Goal: Task Accomplishment & Management: Use online tool/utility

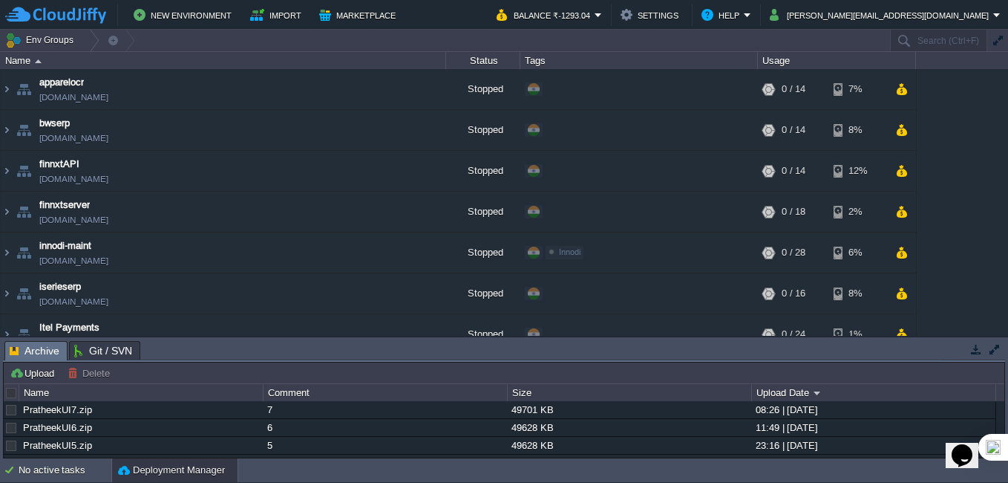
scroll to position [305, 0]
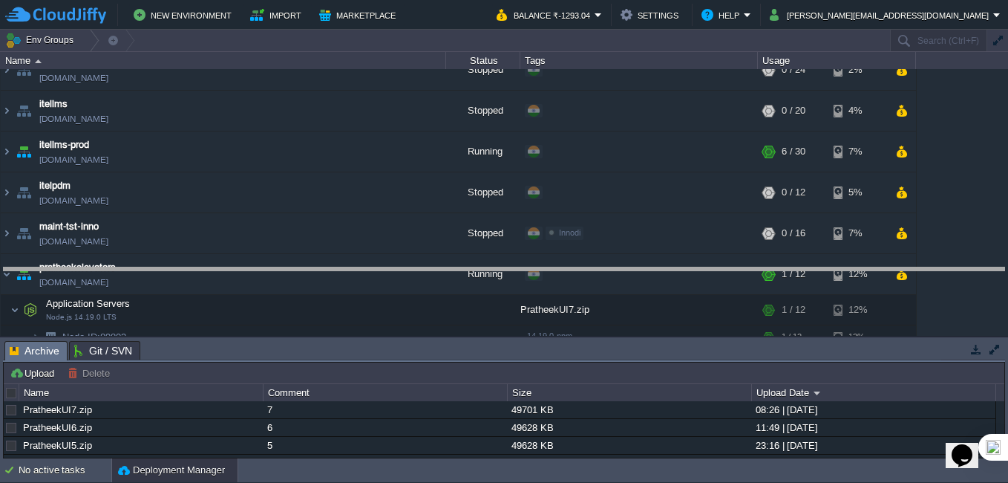
drag, startPoint x: 330, startPoint y: 346, endPoint x: 337, endPoint y: 275, distance: 70.9
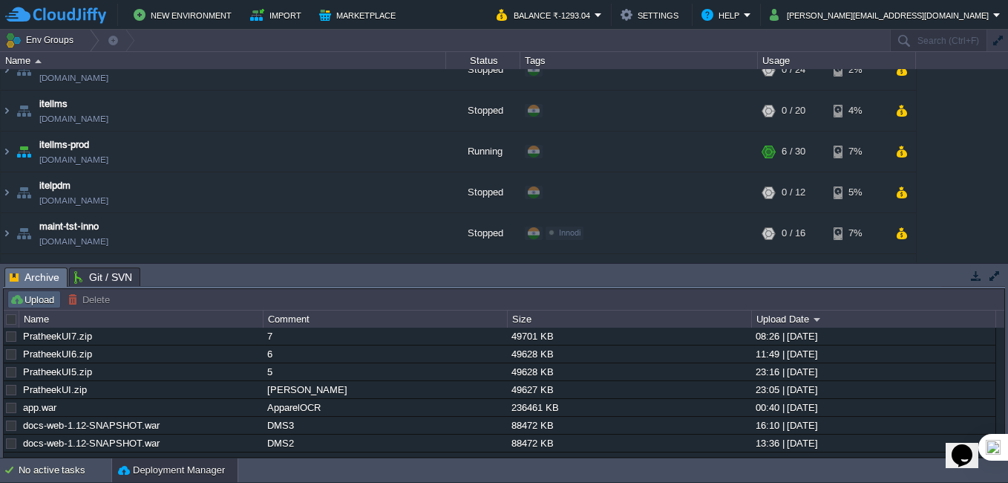
click at [34, 303] on button "Upload" at bounding box center [34, 299] width 49 height 13
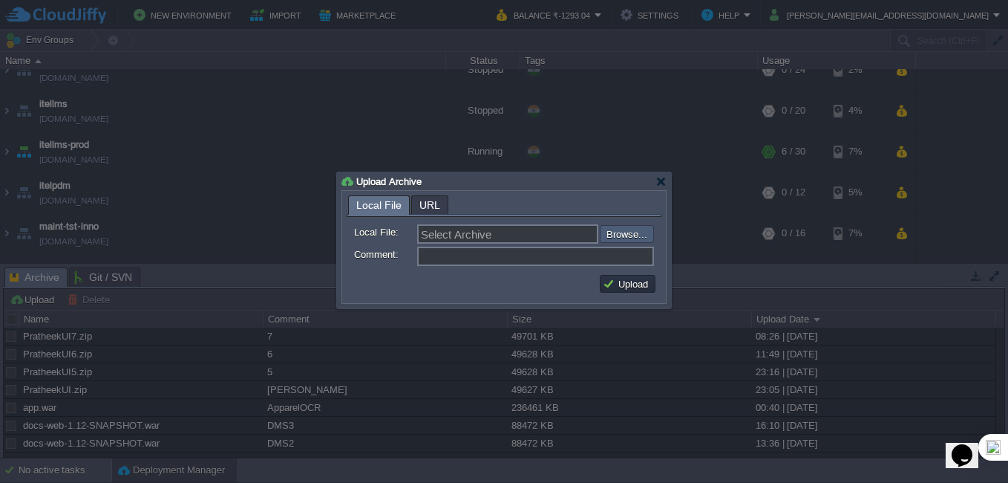
click at [613, 233] on input "file" at bounding box center [560, 234] width 188 height 18
type input "C:\fakepath\PratheekUI8.zip"
type input "PratheekUI8.zip"
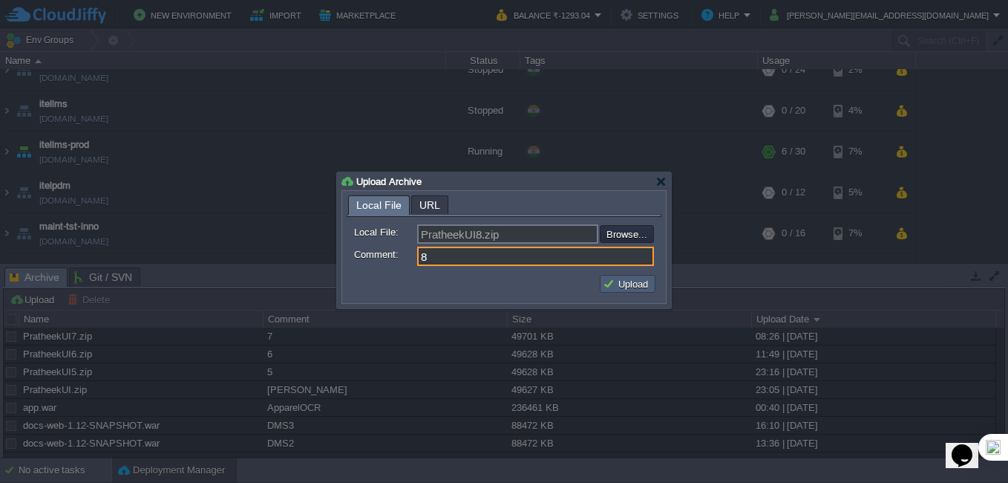
type input "8"
click at [622, 287] on button "Upload" at bounding box center [628, 283] width 50 height 13
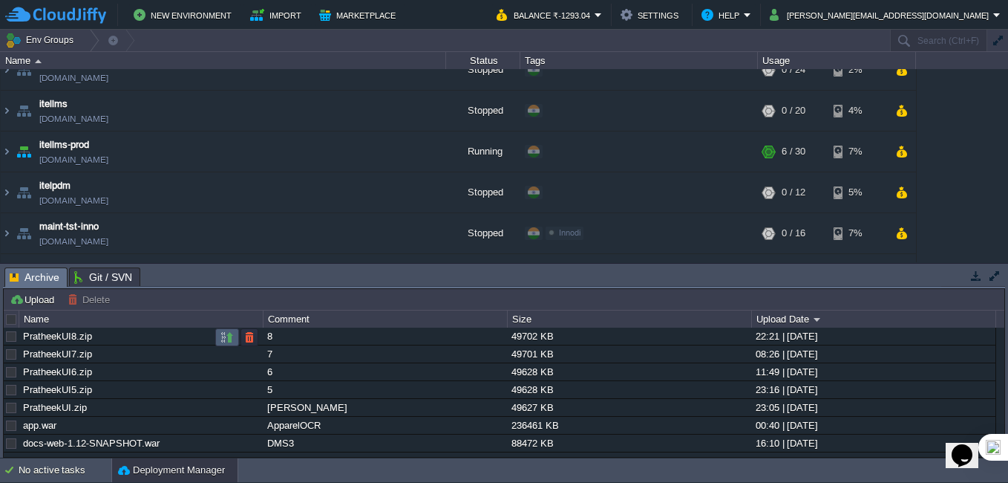
click at [226, 336] on button "button" at bounding box center [227, 336] width 13 height 13
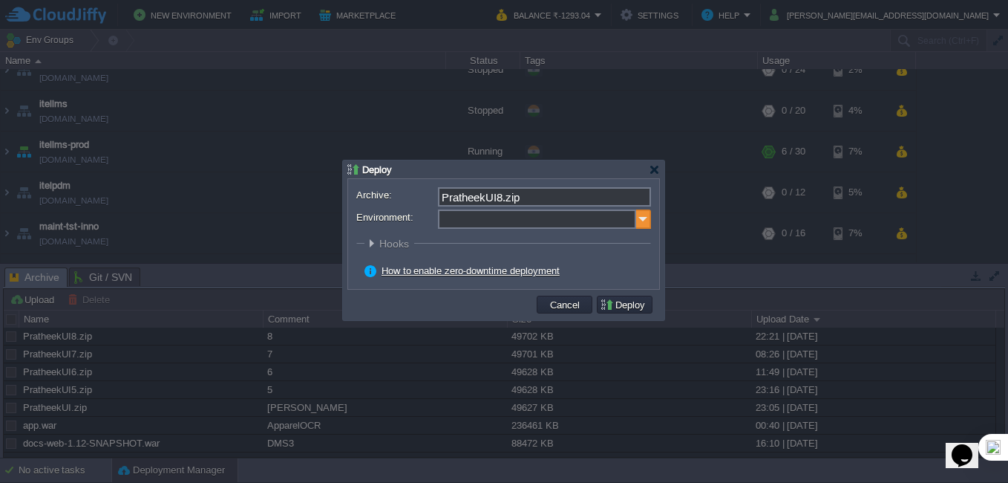
click at [639, 225] on img at bounding box center [643, 218] width 15 height 19
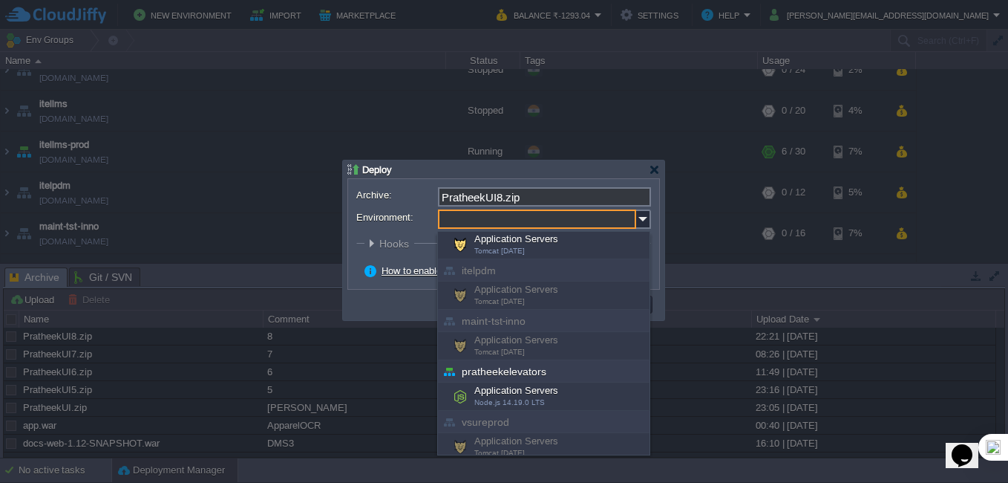
scroll to position [484, 0]
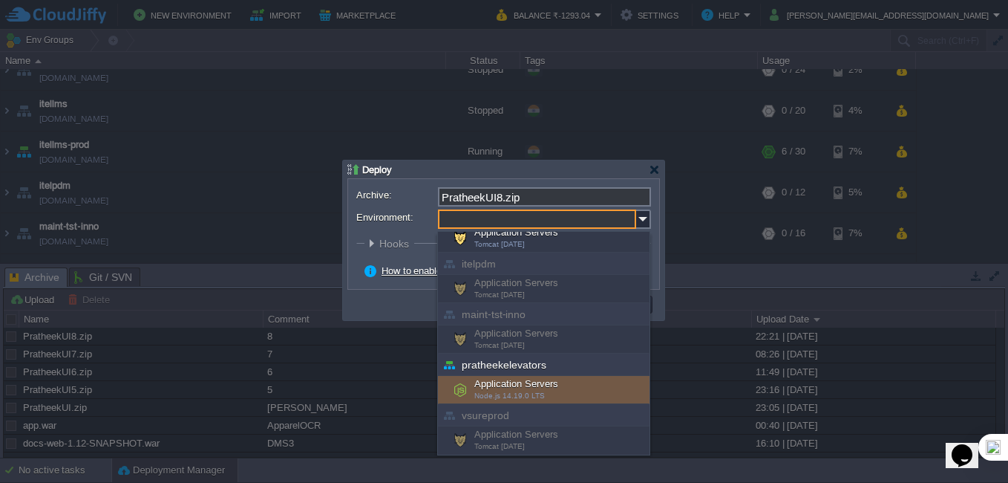
click at [543, 382] on div "Application Servers Node.js 14.19.0 LTS" at bounding box center [544, 390] width 212 height 28
type input "Application Servers (pratheekelevators)"
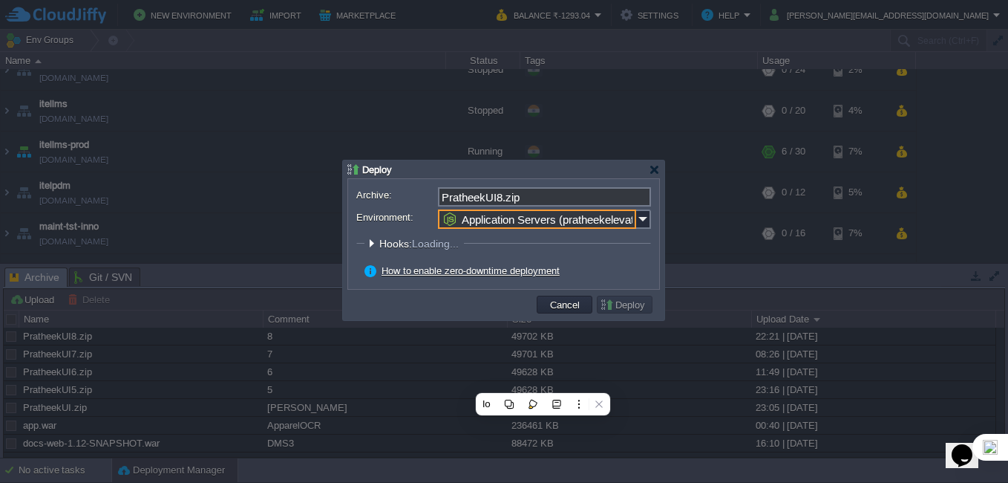
click at [621, 250] on fieldset "Hooks: Loading... Pre Build Post Pre Deploy Post Pre Update Post Loading..." at bounding box center [503, 247] width 295 height 20
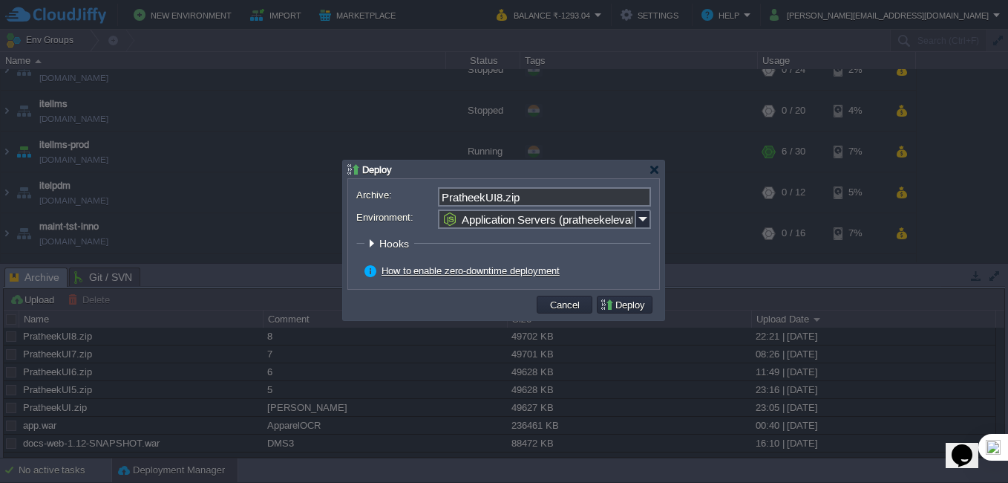
click at [623, 270] on div "How to enable zero-downtime deployment" at bounding box center [508, 270] width 287 height 13
click at [639, 303] on button "Deploy" at bounding box center [625, 304] width 50 height 13
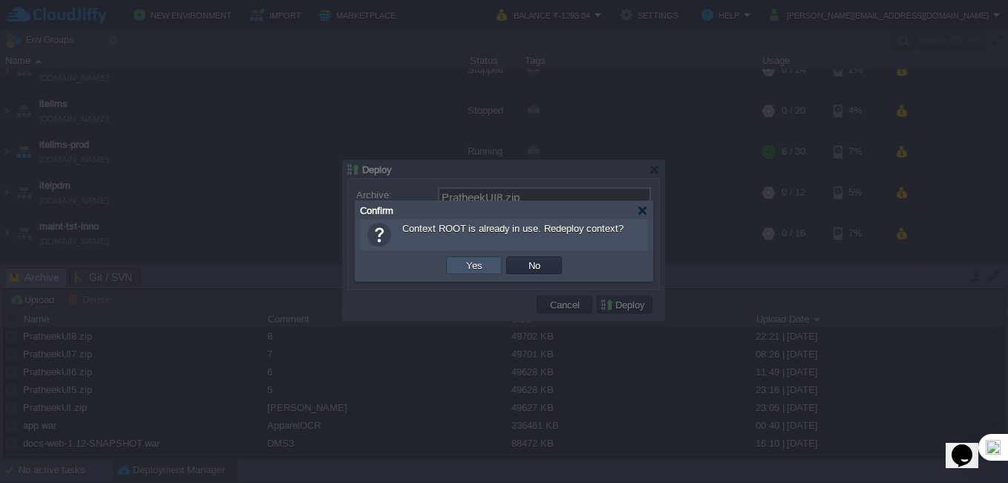
click at [482, 265] on button "Yes" at bounding box center [474, 264] width 25 height 13
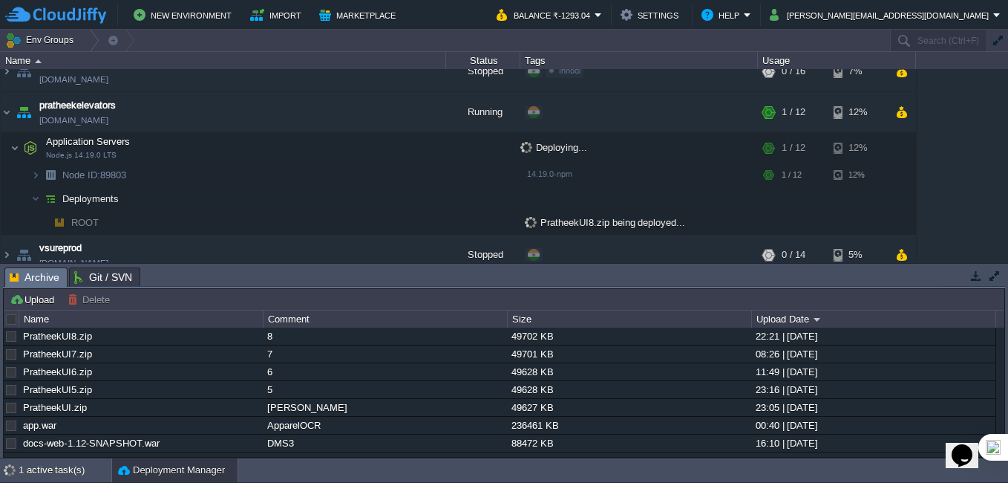
scroll to position [480, 0]
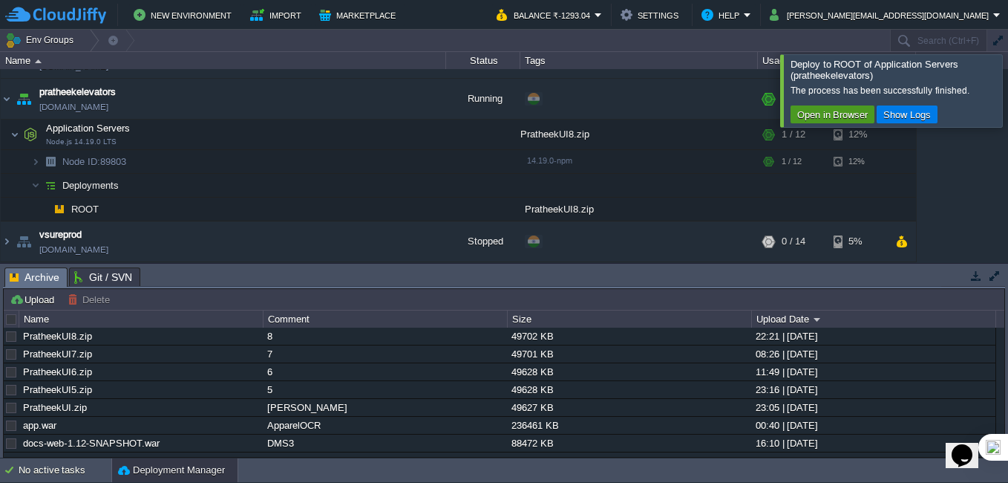
click at [850, 118] on button "Open in Browser" at bounding box center [832, 114] width 79 height 13
